Goal: Task Accomplishment & Management: Complete application form

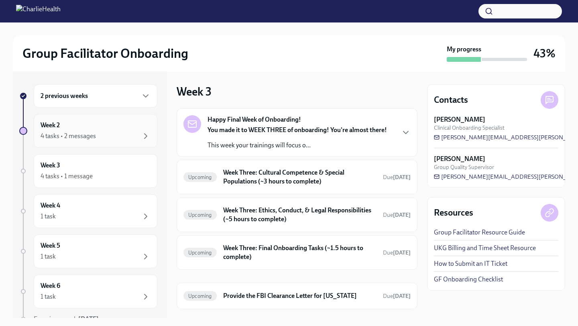
click at [96, 136] on div "4 tasks • 2 messages" at bounding box center [96, 136] width 110 height 10
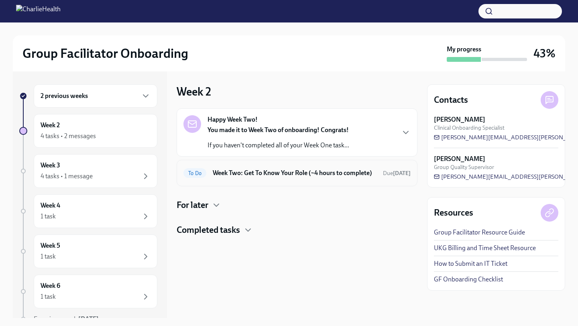
click at [227, 172] on h6 "Week Two: Get To Know Your Role (~4 hours to complete)" at bounding box center [295, 173] width 164 height 9
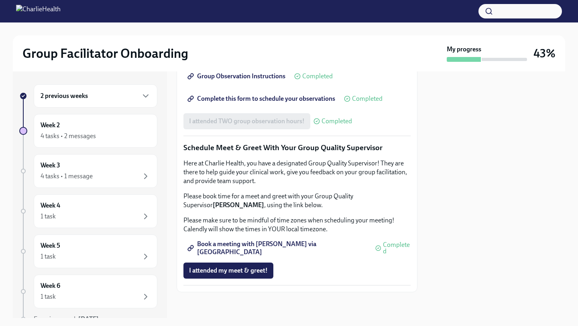
scroll to position [757, 0]
click at [219, 275] on button "I attended my meet & greet!" at bounding box center [228, 271] width 90 height 16
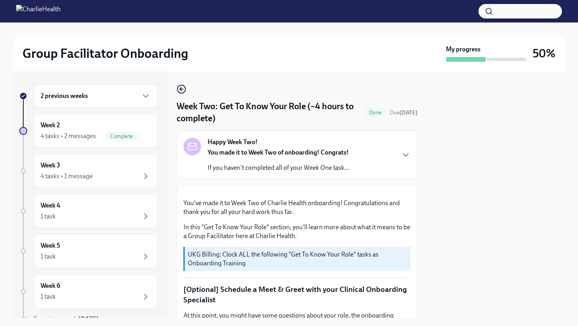
click at [96, 101] on div "2 previous weeks" at bounding box center [96, 95] width 124 height 23
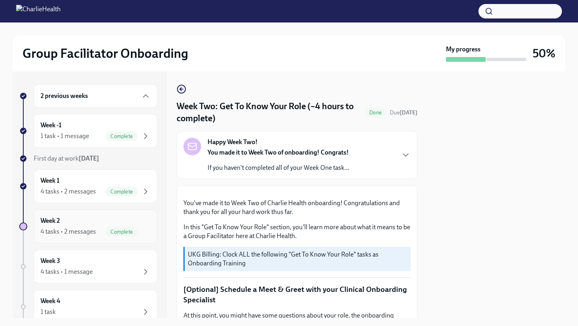
click at [94, 222] on div "Week 2 4 tasks • 2 messages Complete" at bounding box center [96, 226] width 110 height 20
